Goal: Navigation & Orientation: Find specific page/section

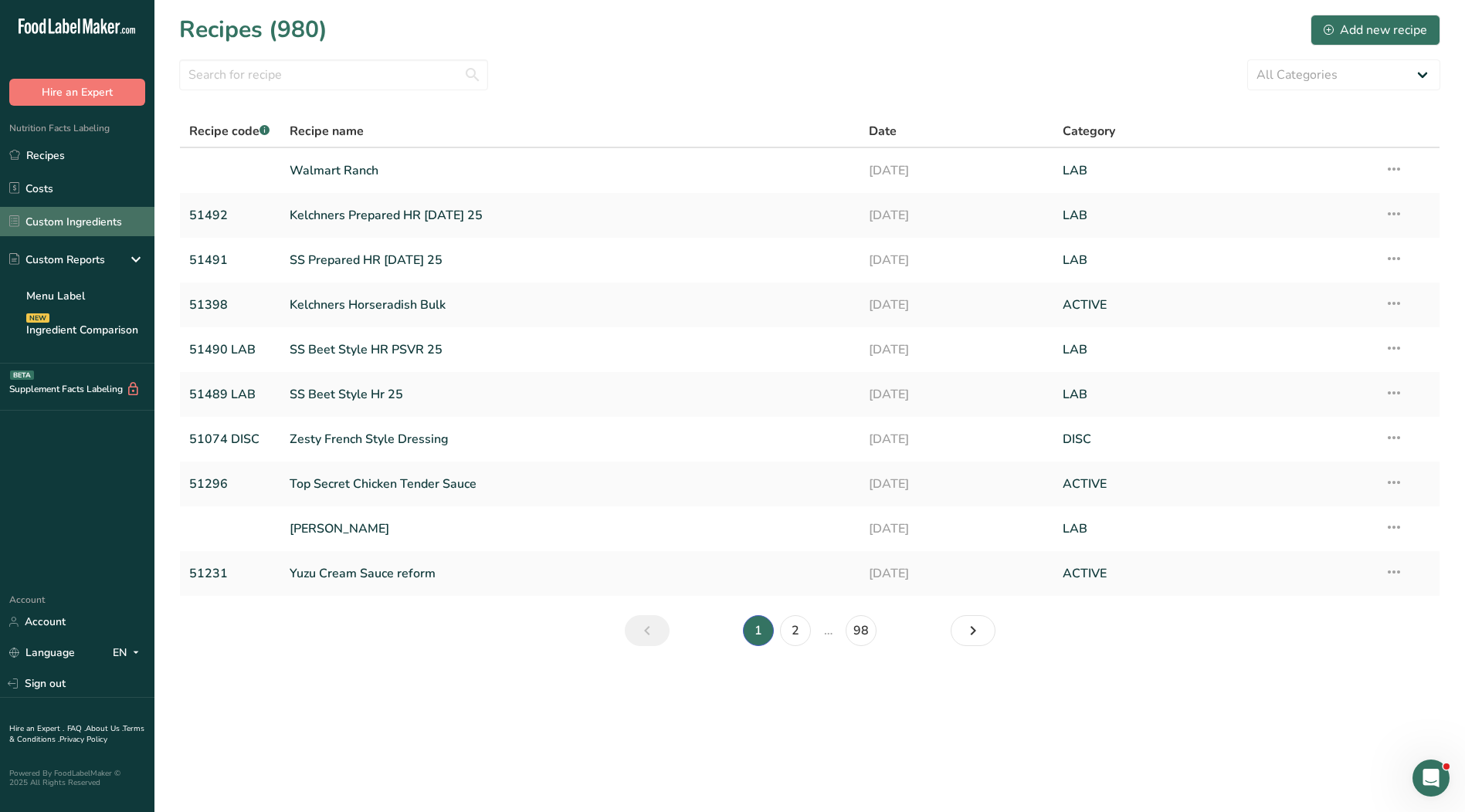
drag, startPoint x: 47, startPoint y: 221, endPoint x: 66, endPoint y: 221, distance: 19.0
click at [47, 221] on link "Custom Ingredients" at bounding box center [77, 221] width 155 height 29
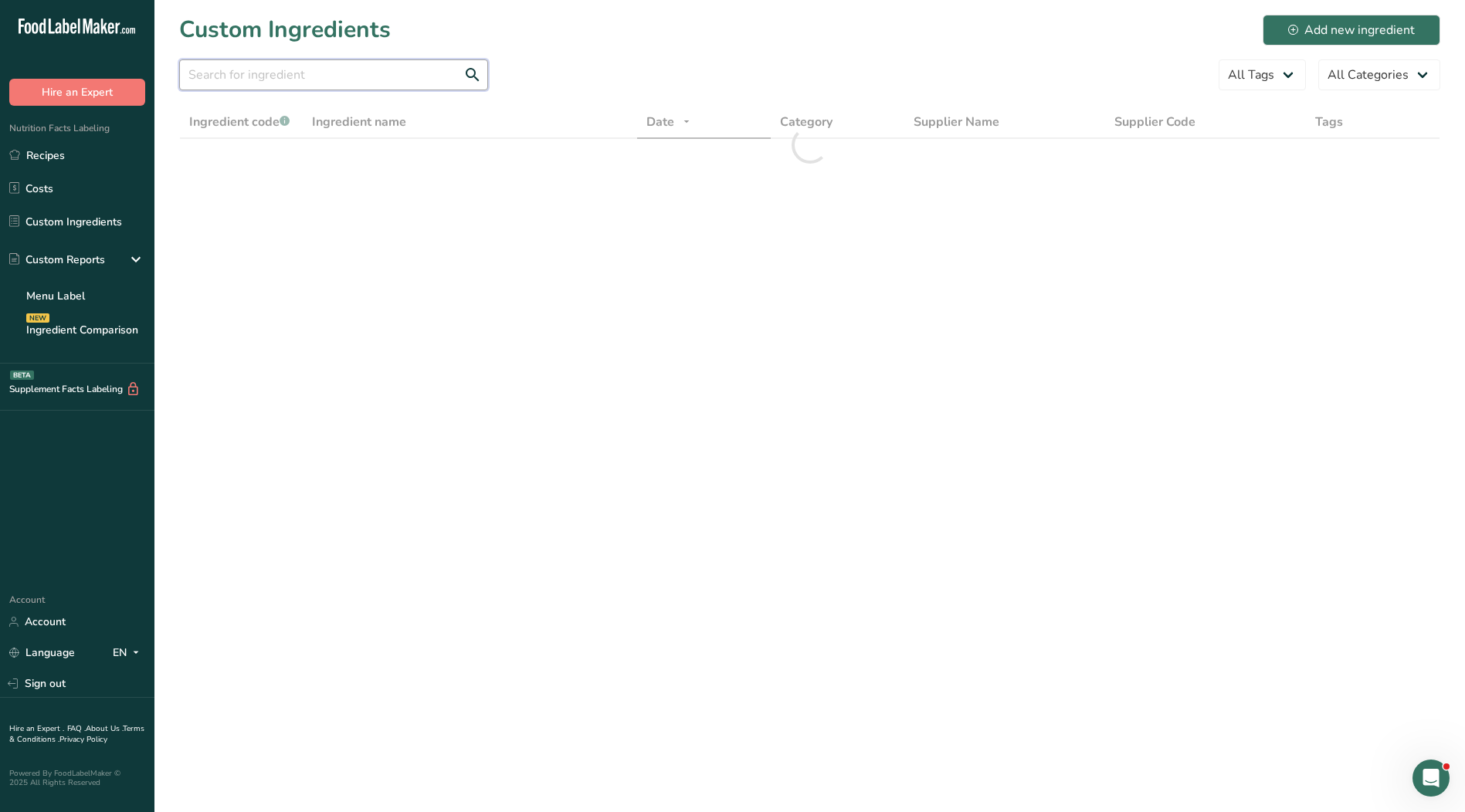
click at [307, 80] on input "text" at bounding box center [334, 75] width 309 height 31
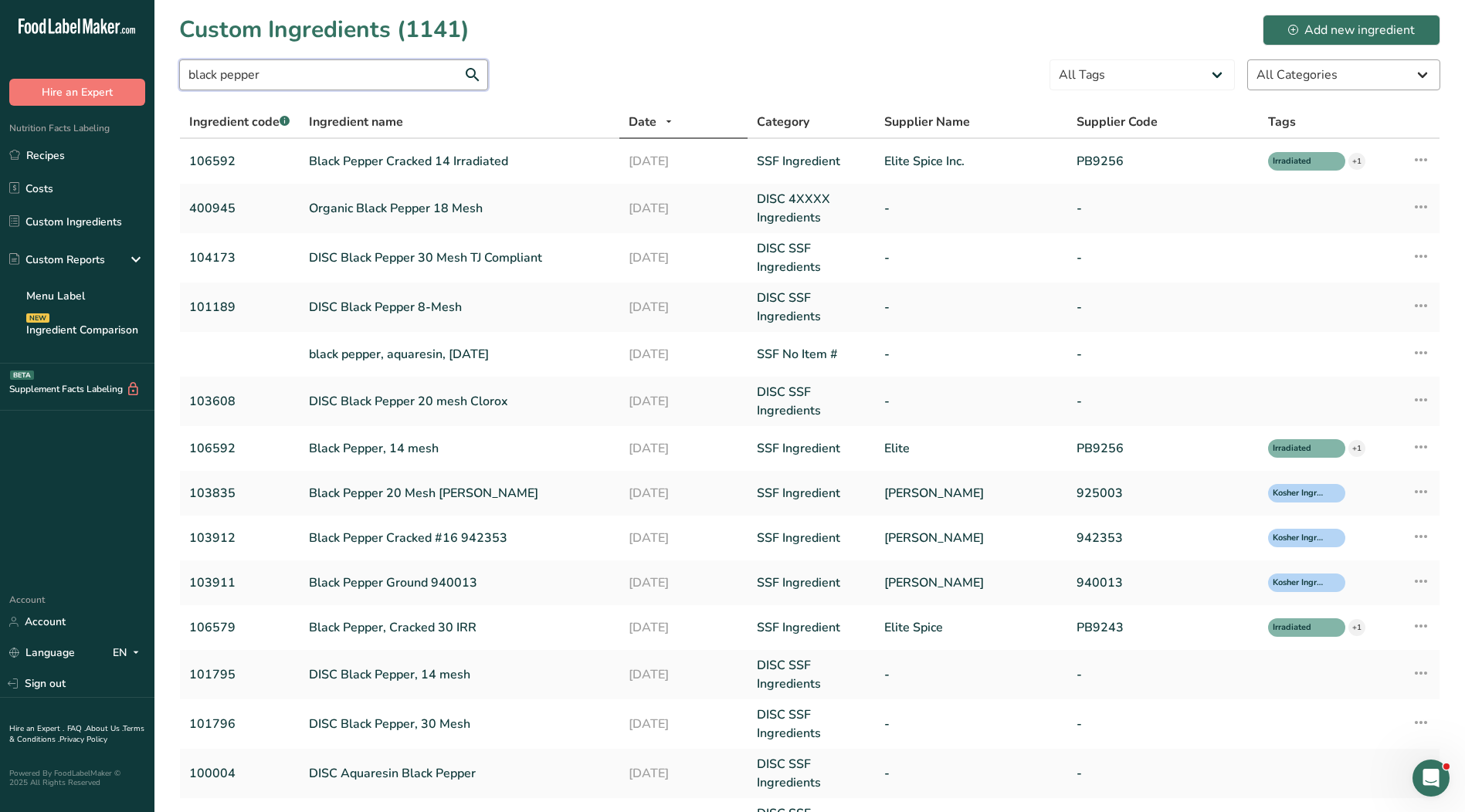
type input "black pepper"
click at [1331, 68] on select "All Categories [DEMOGRAPHIC_DATA]/[US_STATE][DEMOGRAPHIC_DATA] Foods Baby Foods…" at bounding box center [1344, 75] width 193 height 31
select select "1136"
click at [1247, 60] on select "All Categories [DEMOGRAPHIC_DATA]/[US_STATE][DEMOGRAPHIC_DATA] Foods Baby Foods…" at bounding box center [1344, 75] width 193 height 31
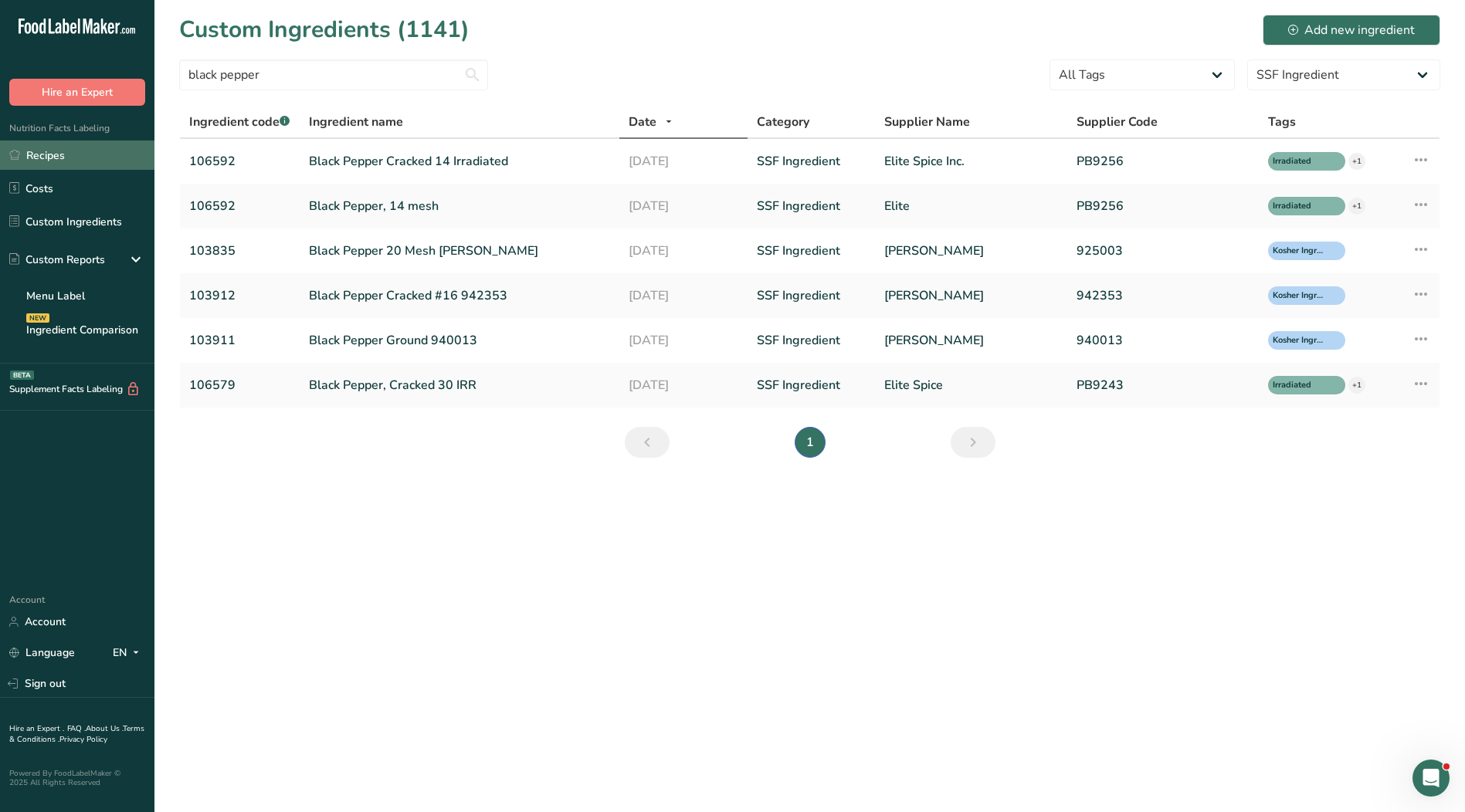
click at [109, 151] on link "Recipes" at bounding box center [77, 154] width 155 height 29
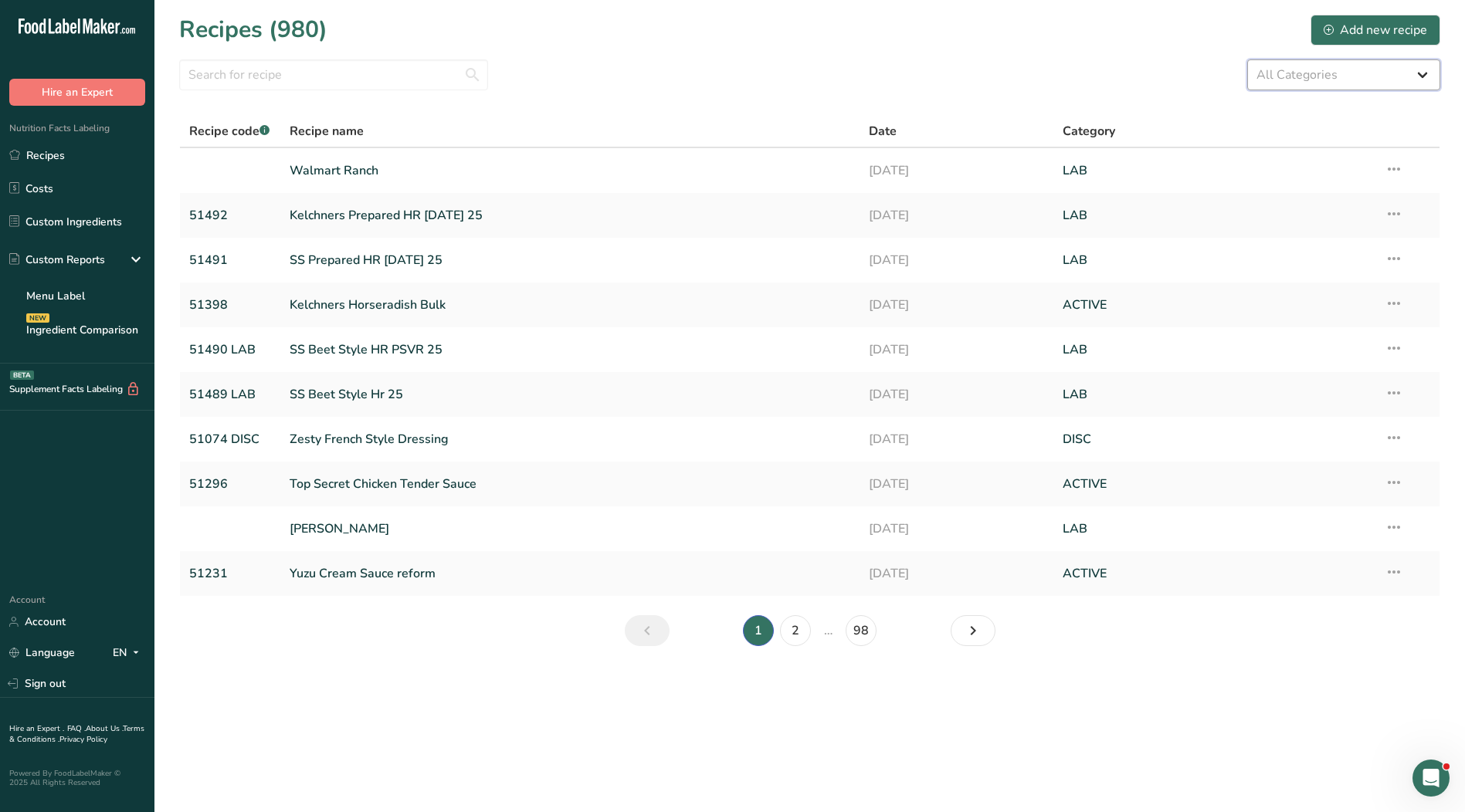
click at [1317, 80] on select "All Categories ACTIVE Baked Goods [GEOGRAPHIC_DATA] Confectionery Cooked Meals,…" at bounding box center [1344, 75] width 193 height 31
select select "2573"
click at [1247, 60] on select "All Categories ACTIVE Baked Goods [GEOGRAPHIC_DATA] Confectionery Cooked Meals,…" at bounding box center [1344, 75] width 193 height 31
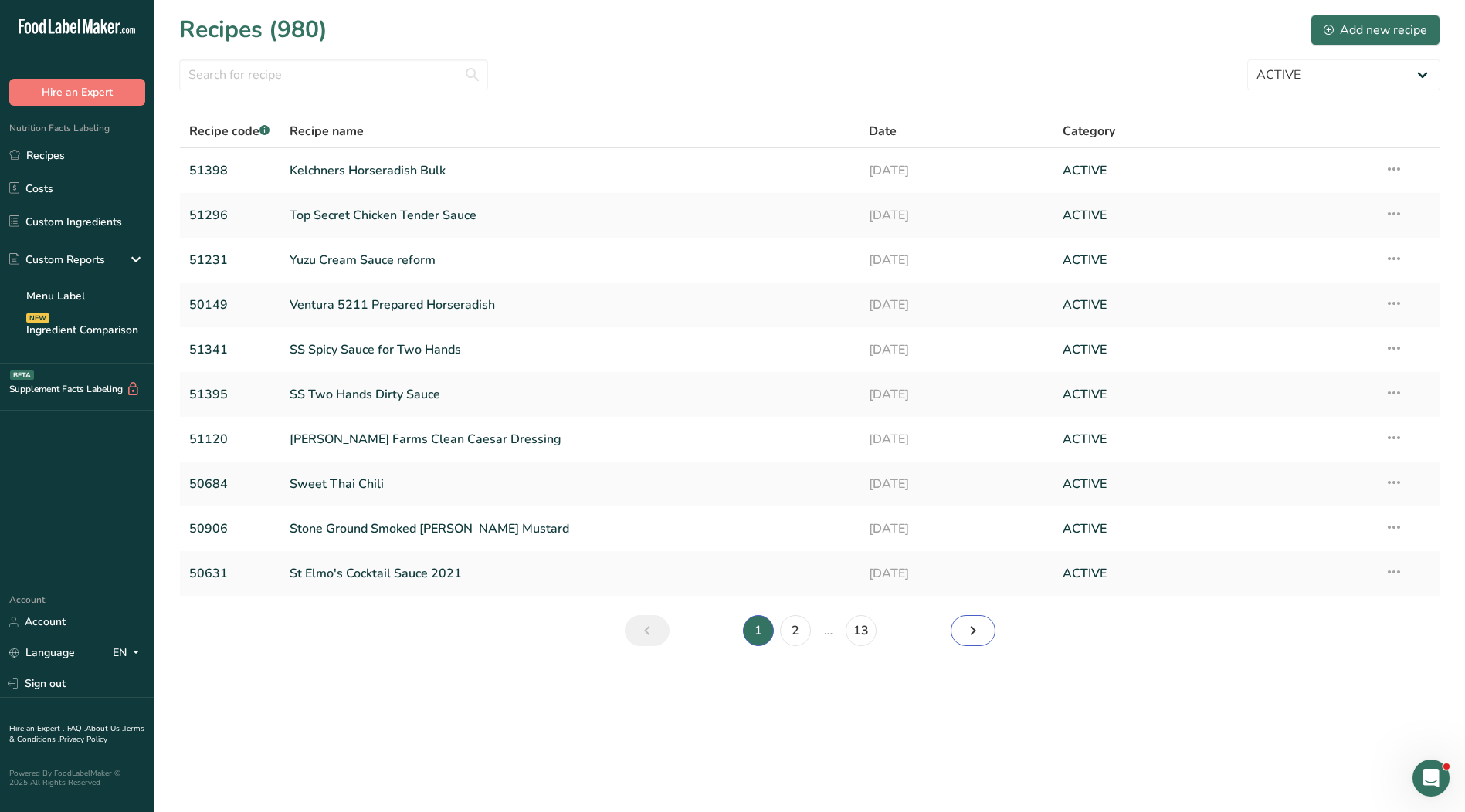
click at [971, 631] on icon "Next page" at bounding box center [973, 631] width 18 height 28
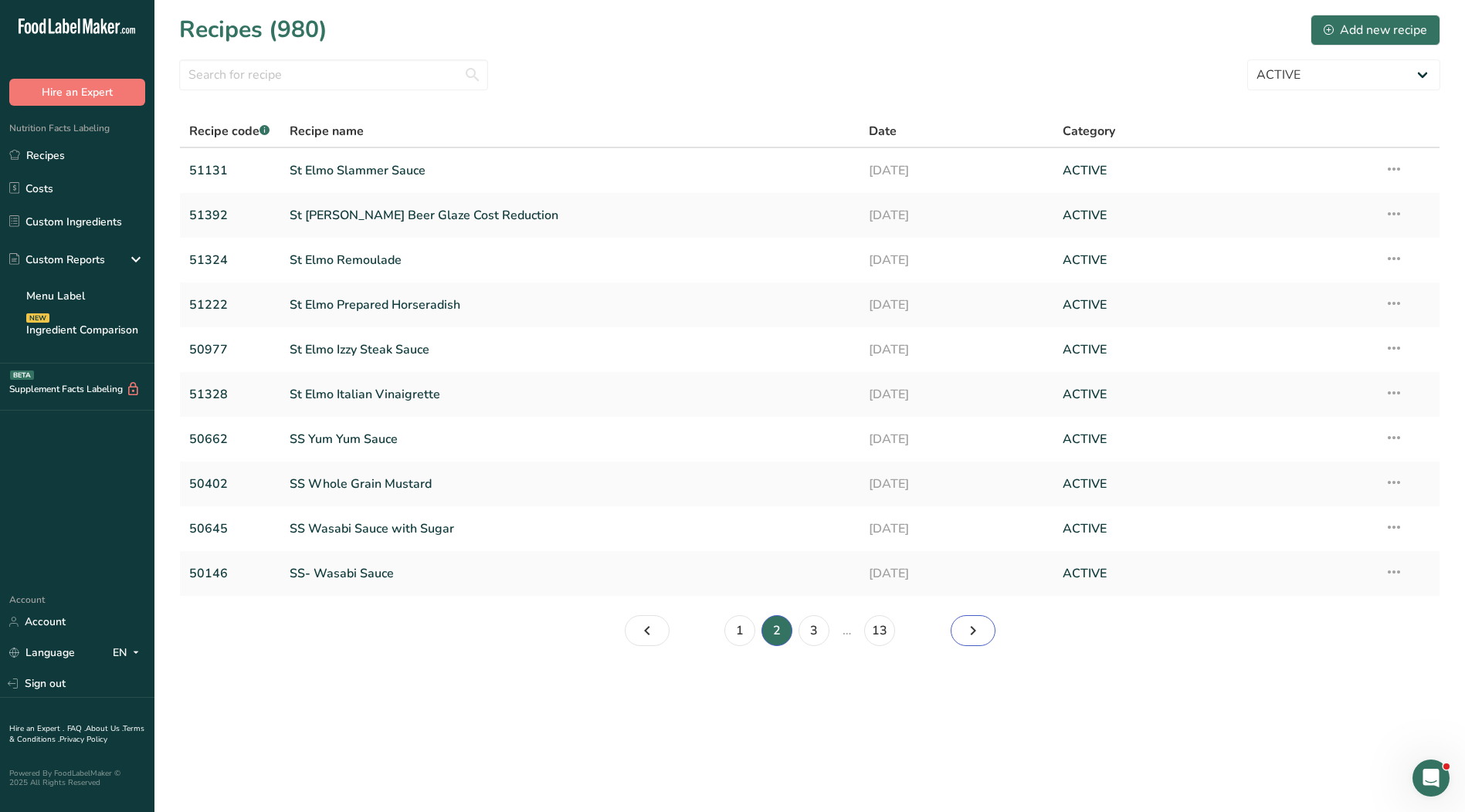
click at [970, 630] on icon "Page 3." at bounding box center [973, 631] width 18 height 28
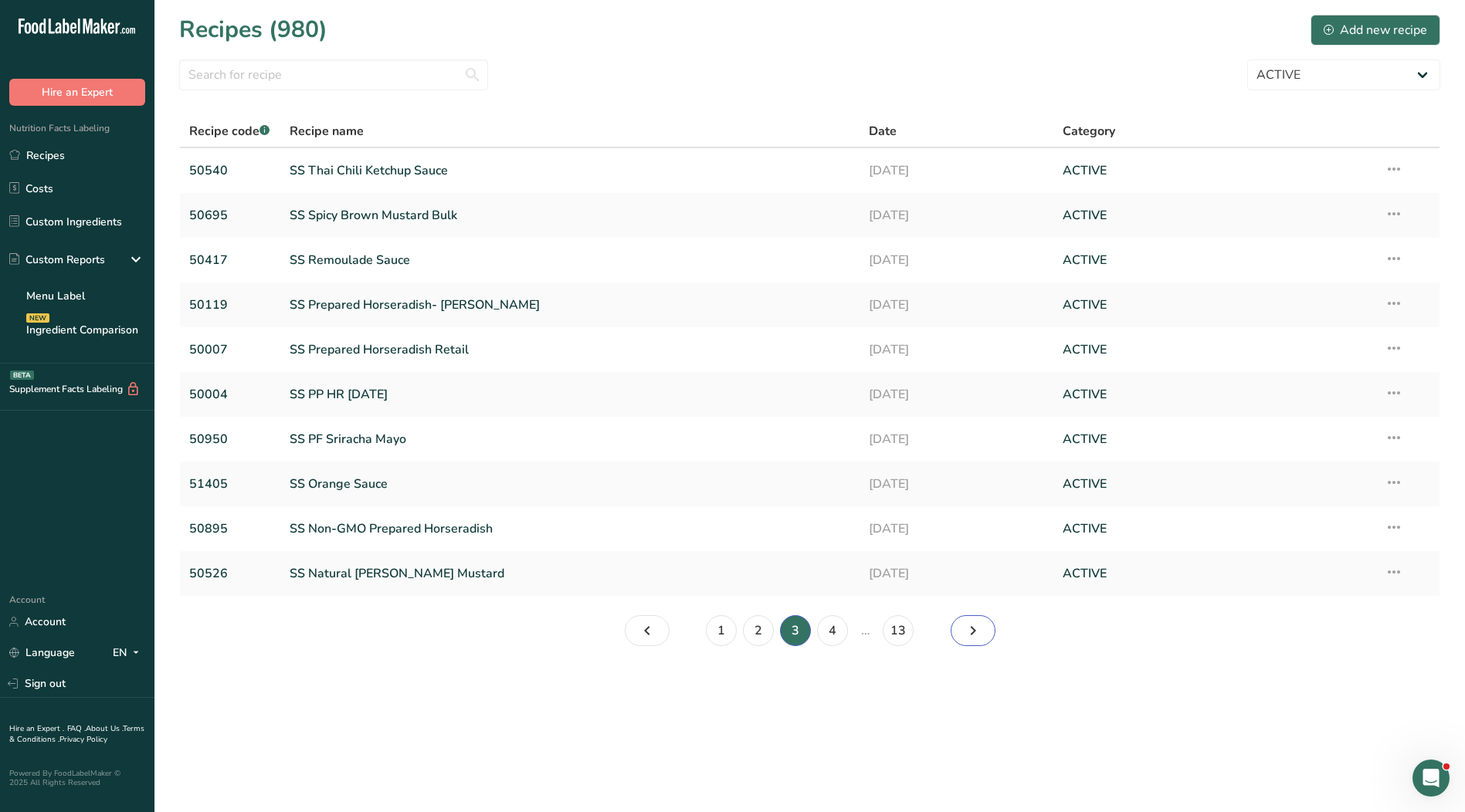
click at [978, 634] on icon "Page 4." at bounding box center [973, 631] width 18 height 28
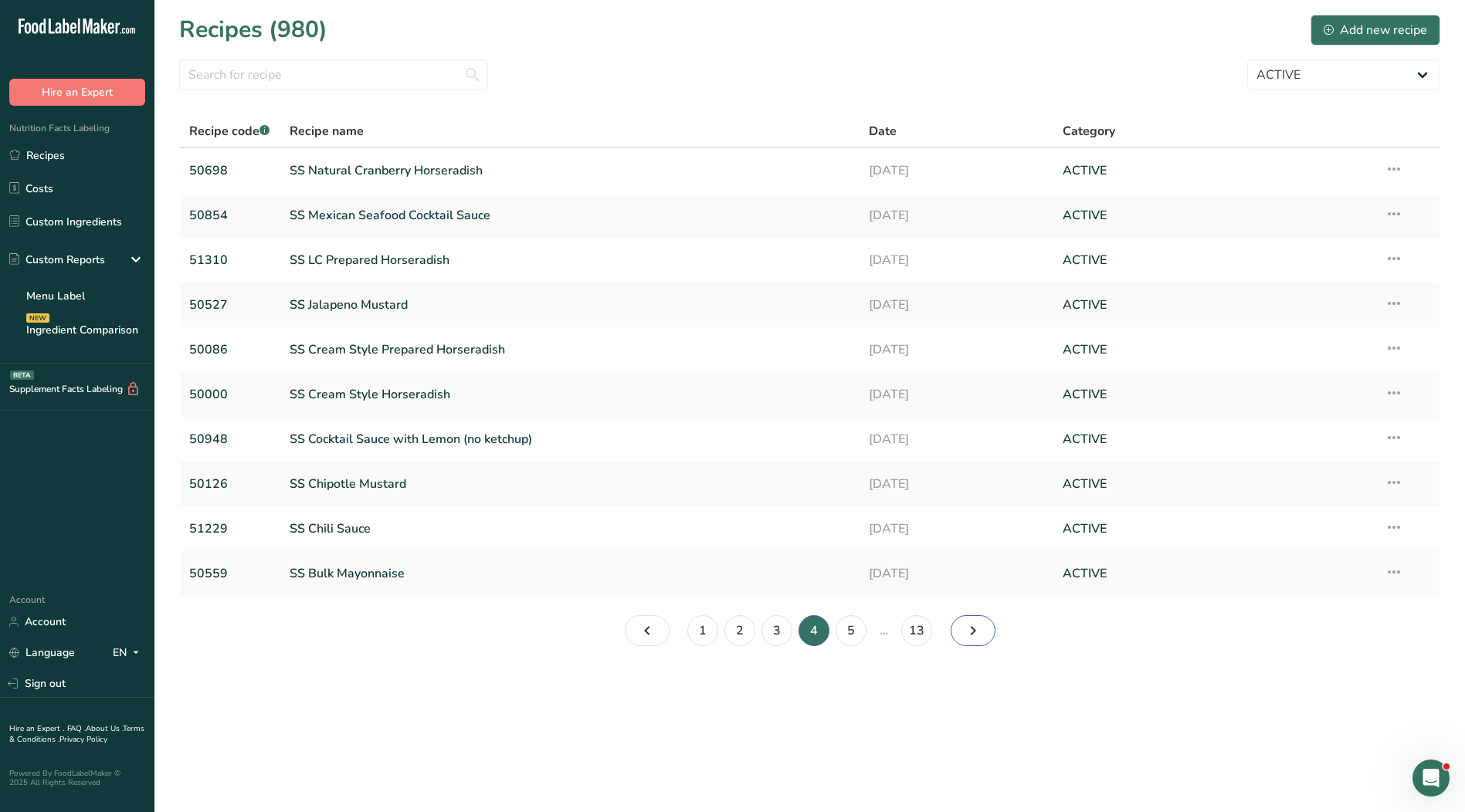
click at [978, 634] on icon "Page 5." at bounding box center [973, 631] width 18 height 28
